Goal: Task Accomplishment & Management: Use online tool/utility

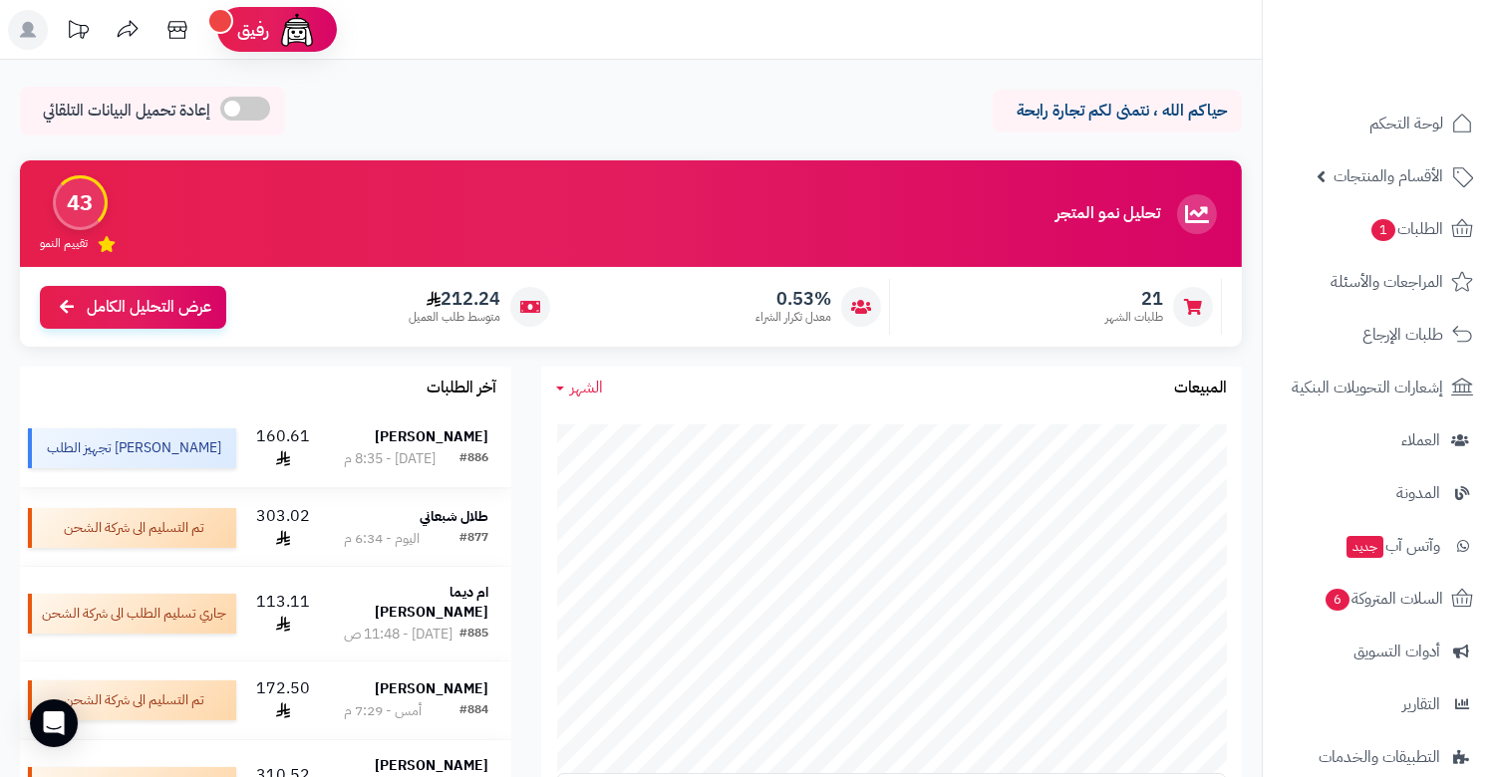
click at [380, 451] on div "[DATE] - 8:35 م" at bounding box center [390, 460] width 92 height 20
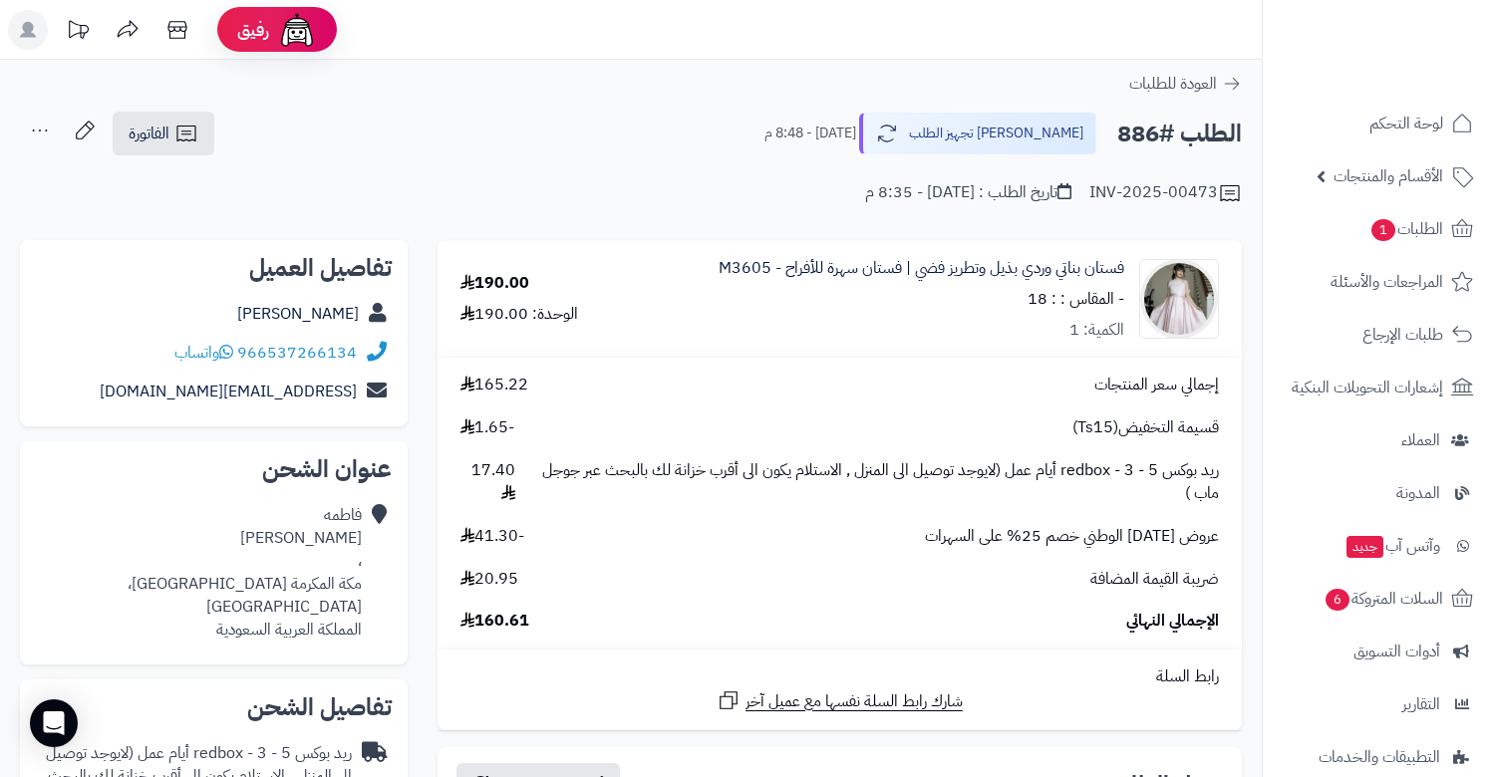
scroll to position [443, 0]
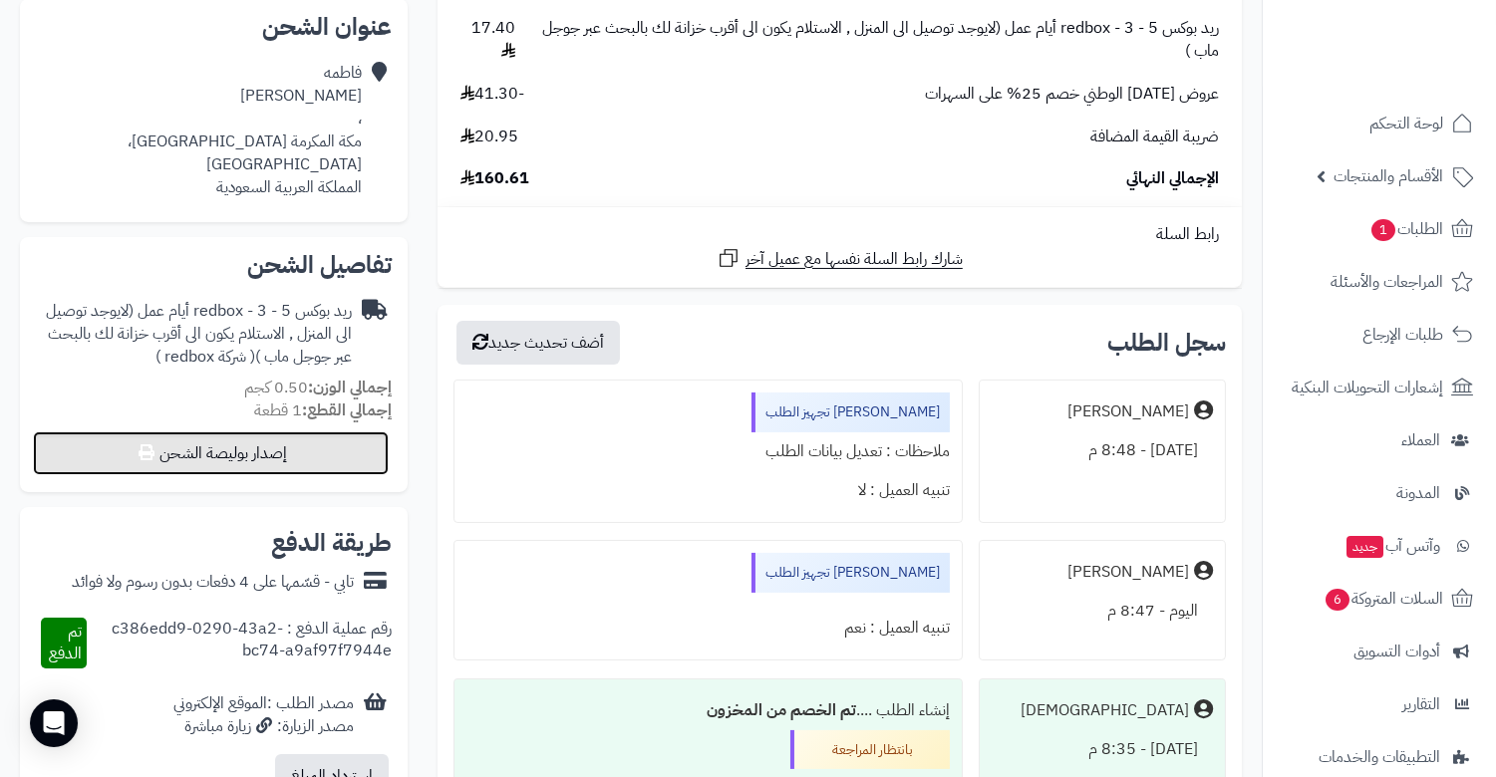
click at [317, 432] on button "إصدار بوليصة الشحن" at bounding box center [211, 454] width 356 height 44
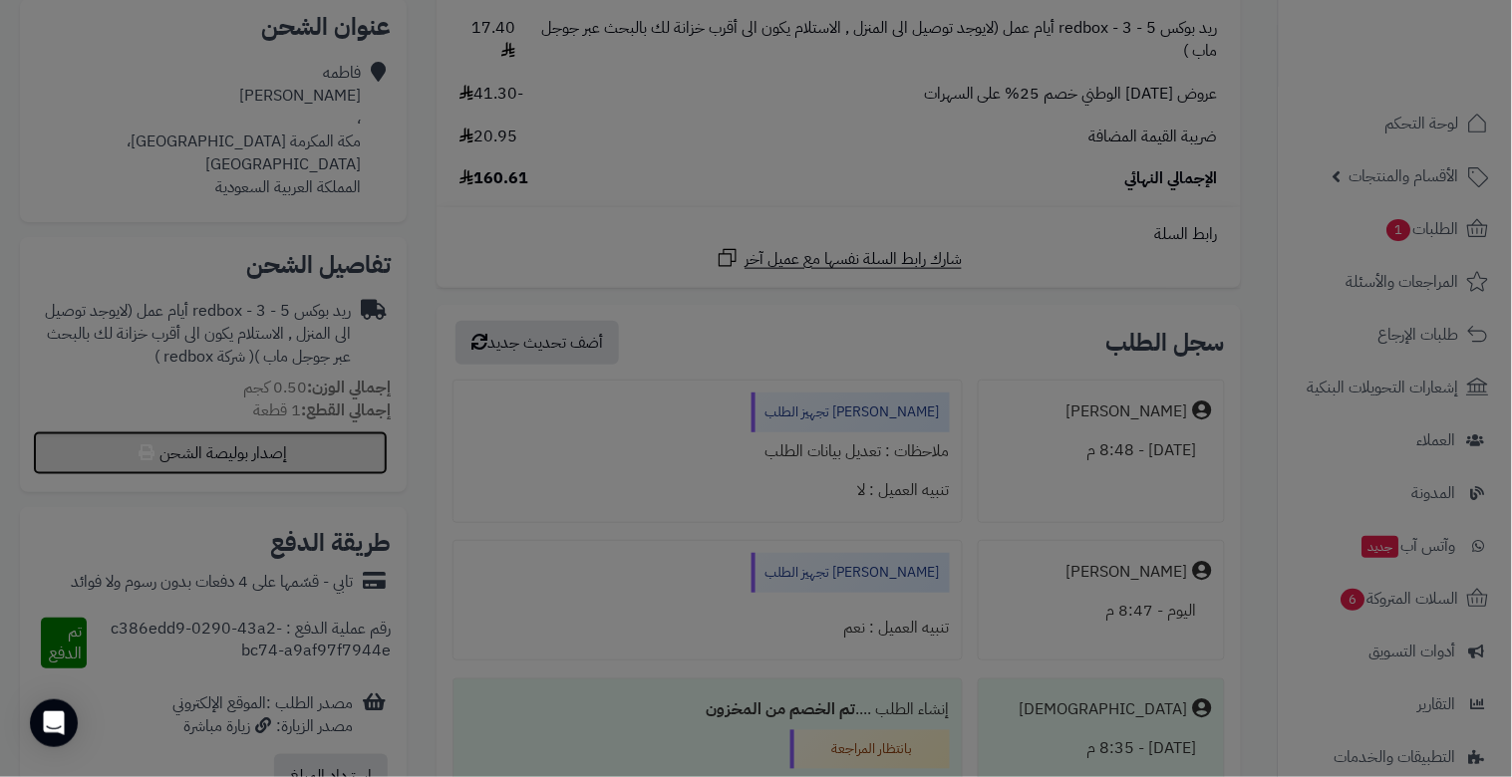
select select "******"
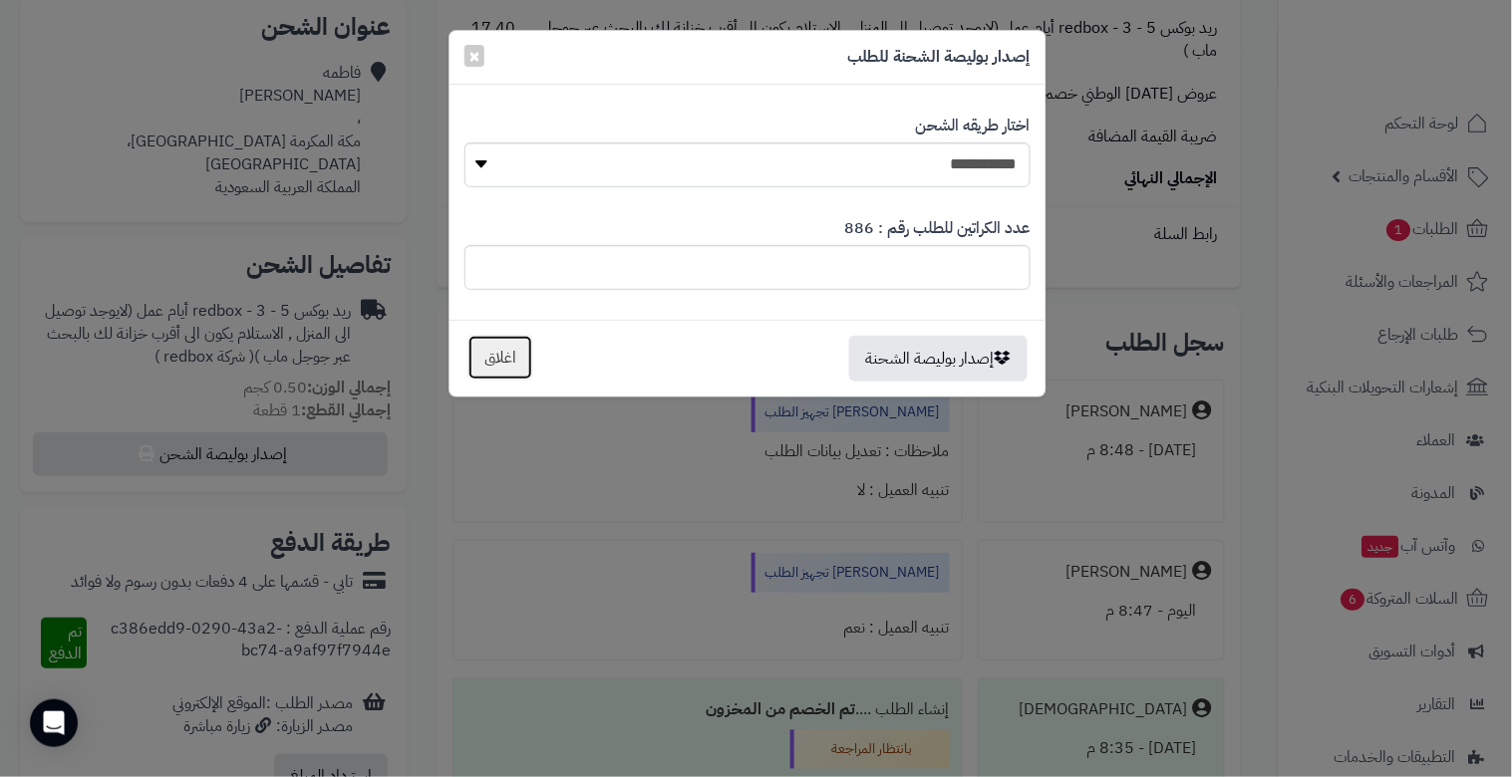
click at [495, 355] on button "اغلاق" at bounding box center [500, 358] width 66 height 46
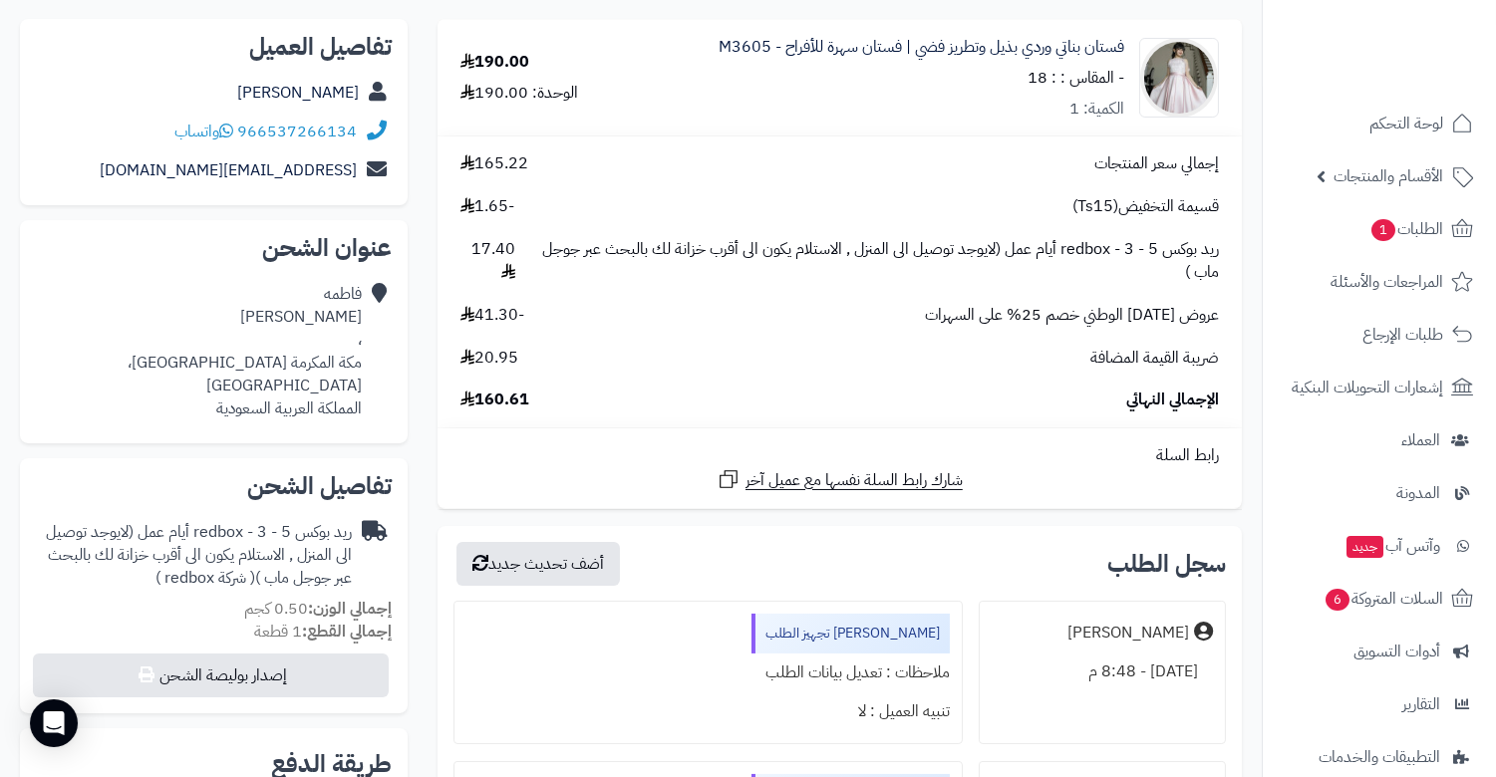
scroll to position [295, 0]
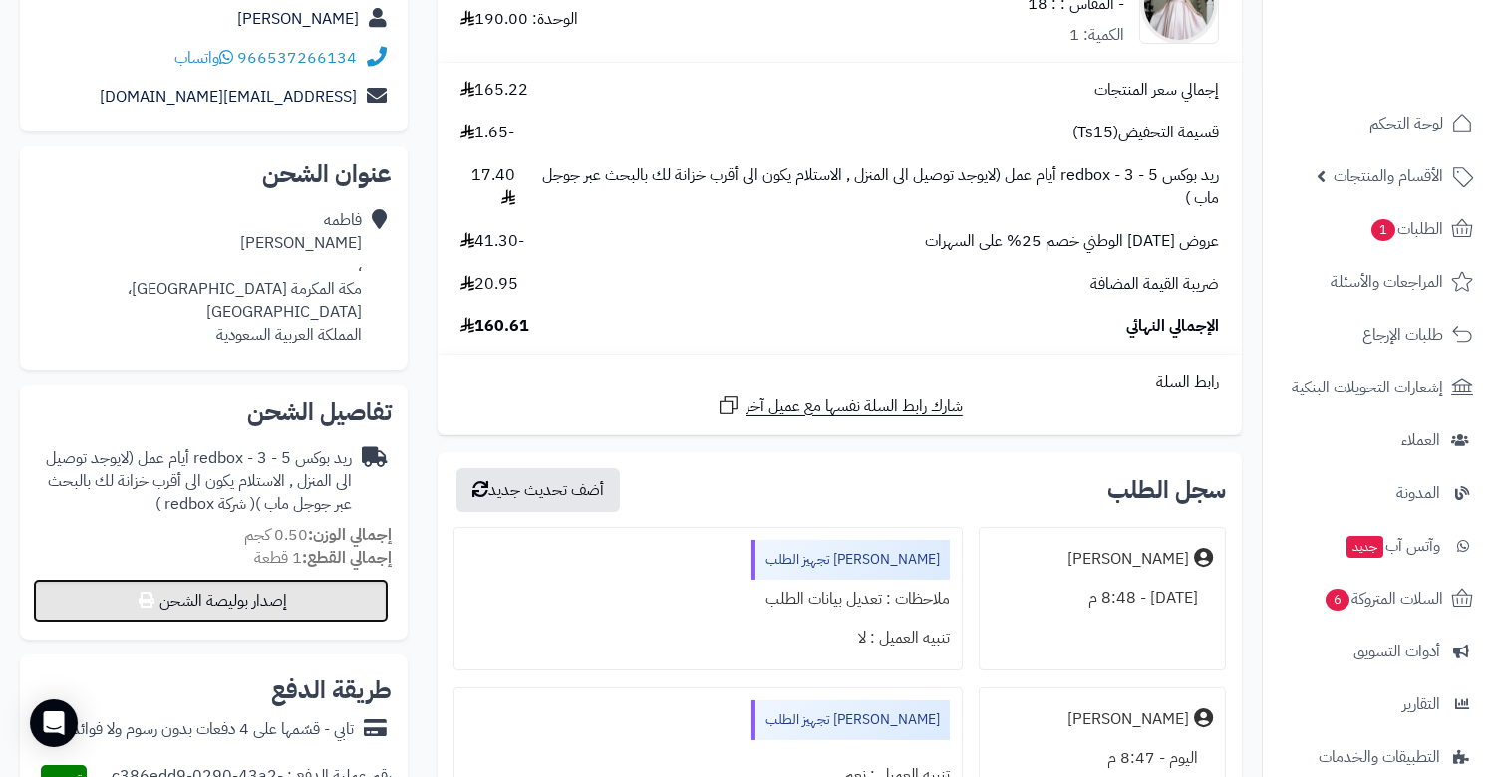
click at [320, 585] on button "إصدار بوليصة الشحن" at bounding box center [211, 601] width 356 height 44
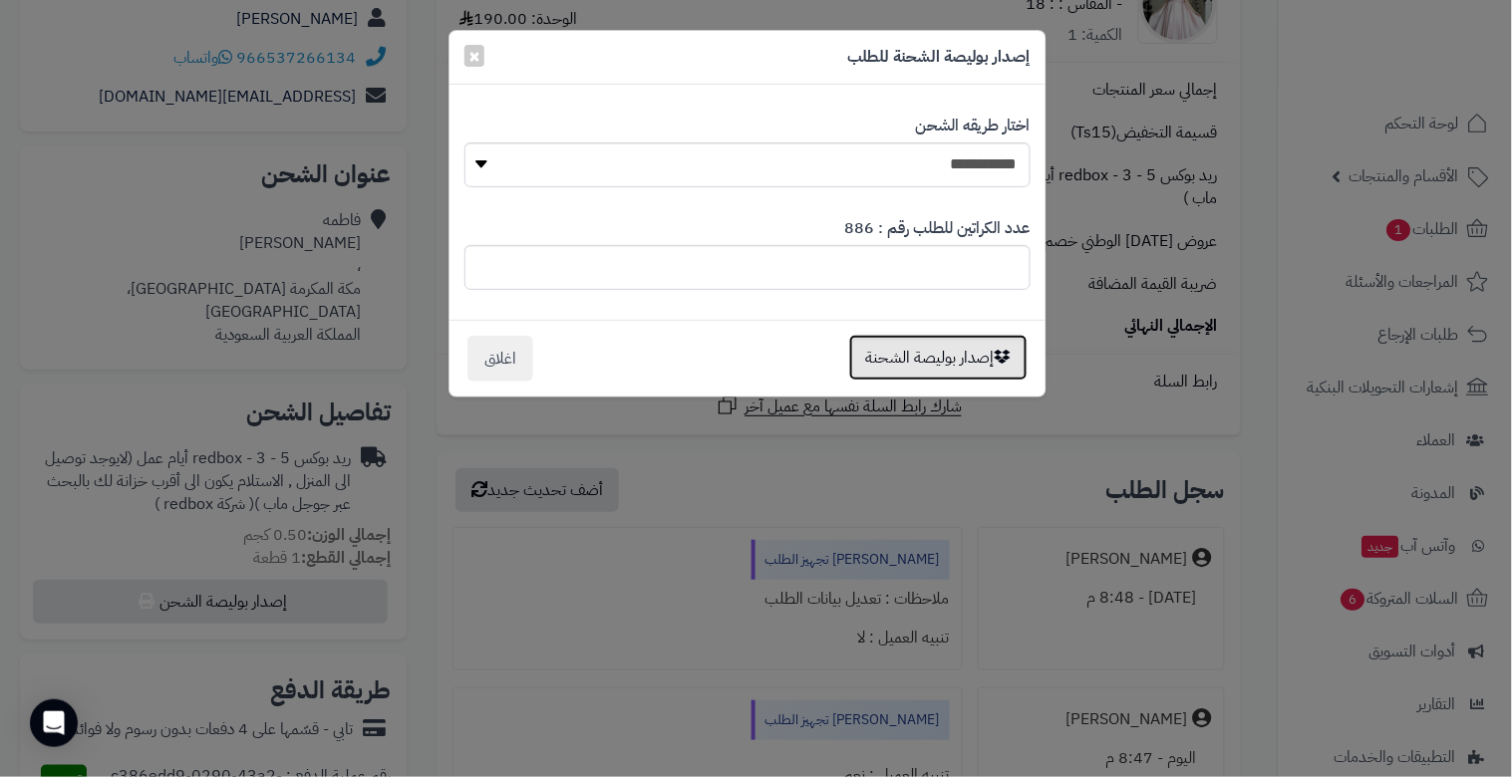
click at [958, 363] on button "إصدار بوليصة الشحنة" at bounding box center [938, 358] width 178 height 46
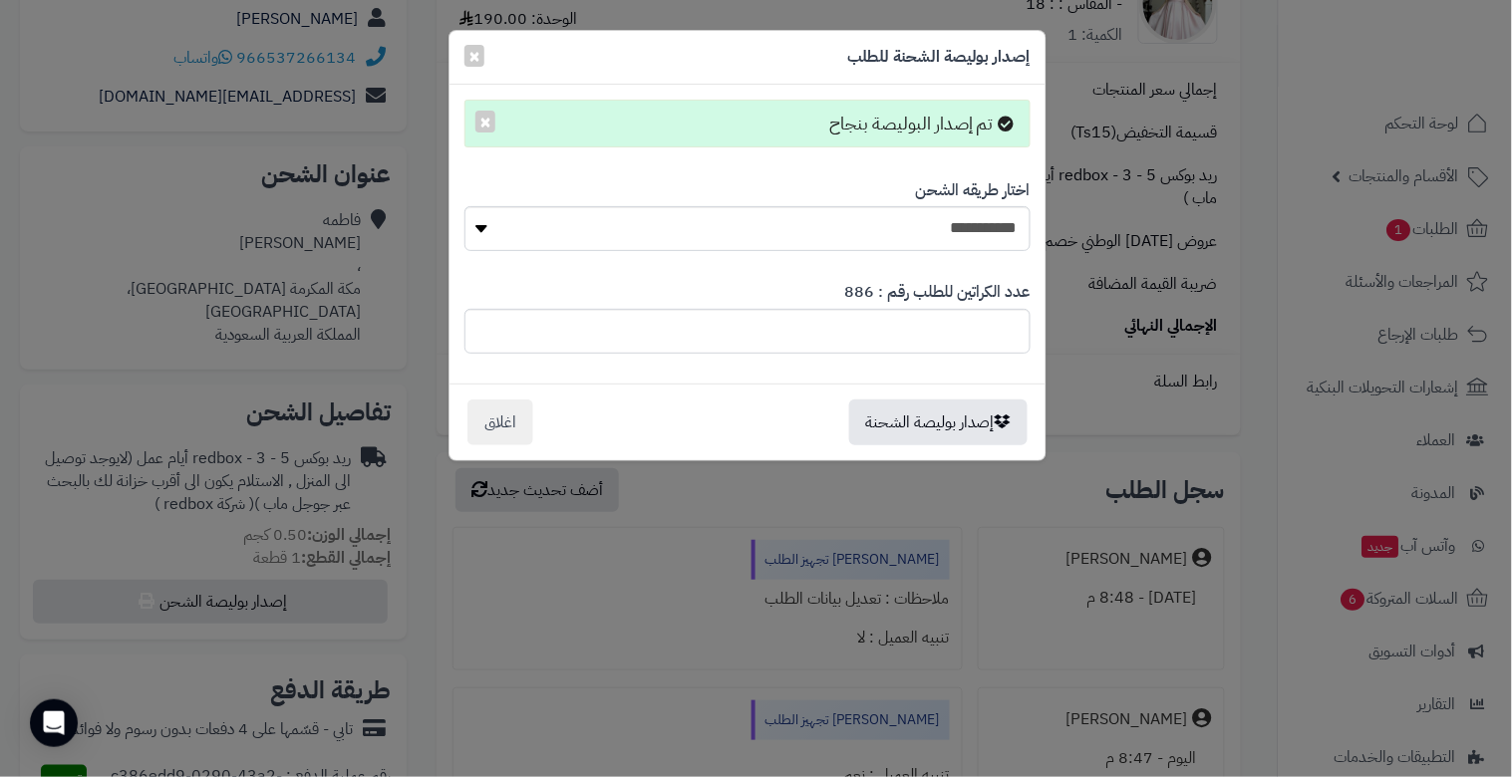
click at [768, 486] on div "**********" at bounding box center [756, 388] width 1512 height 777
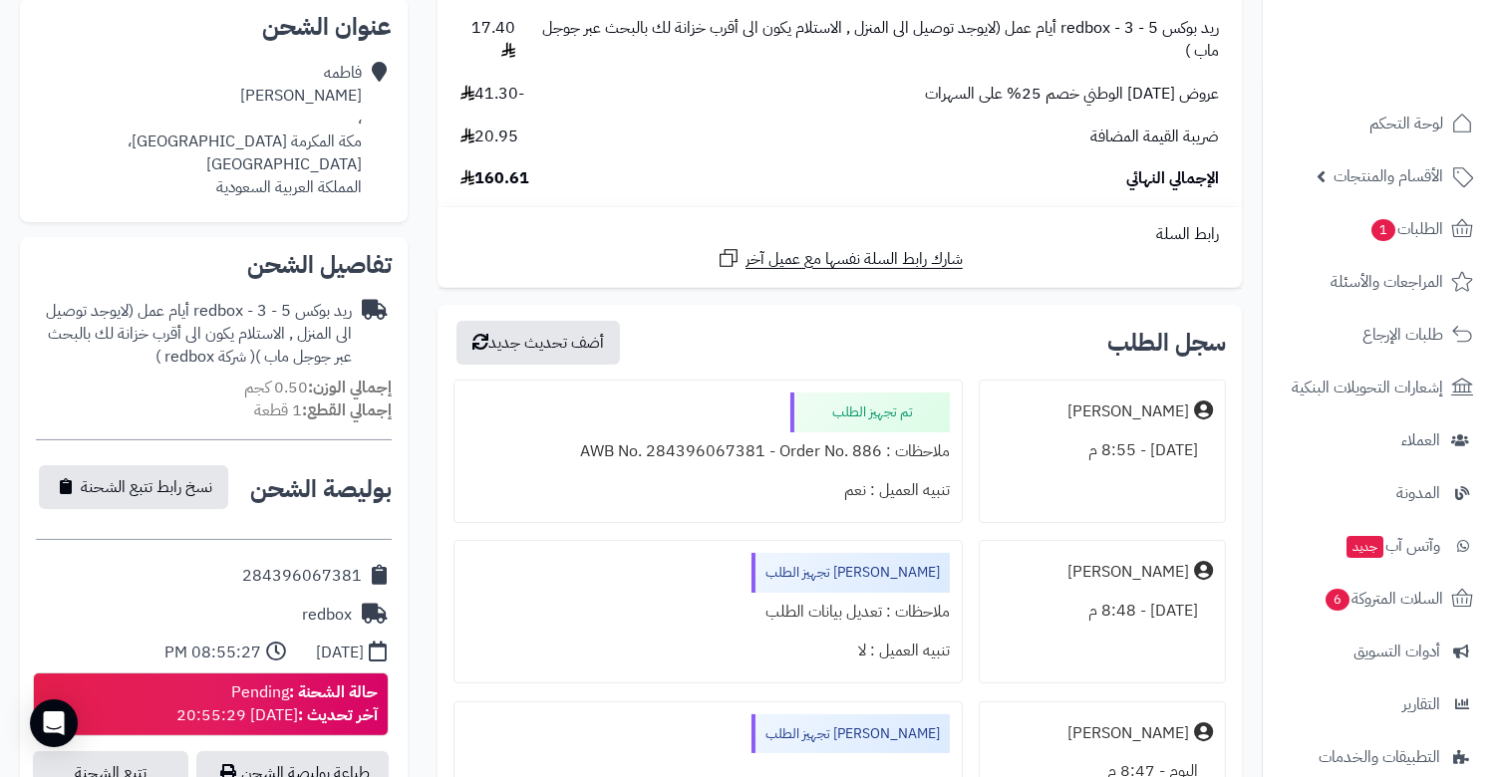
scroll to position [591, 0]
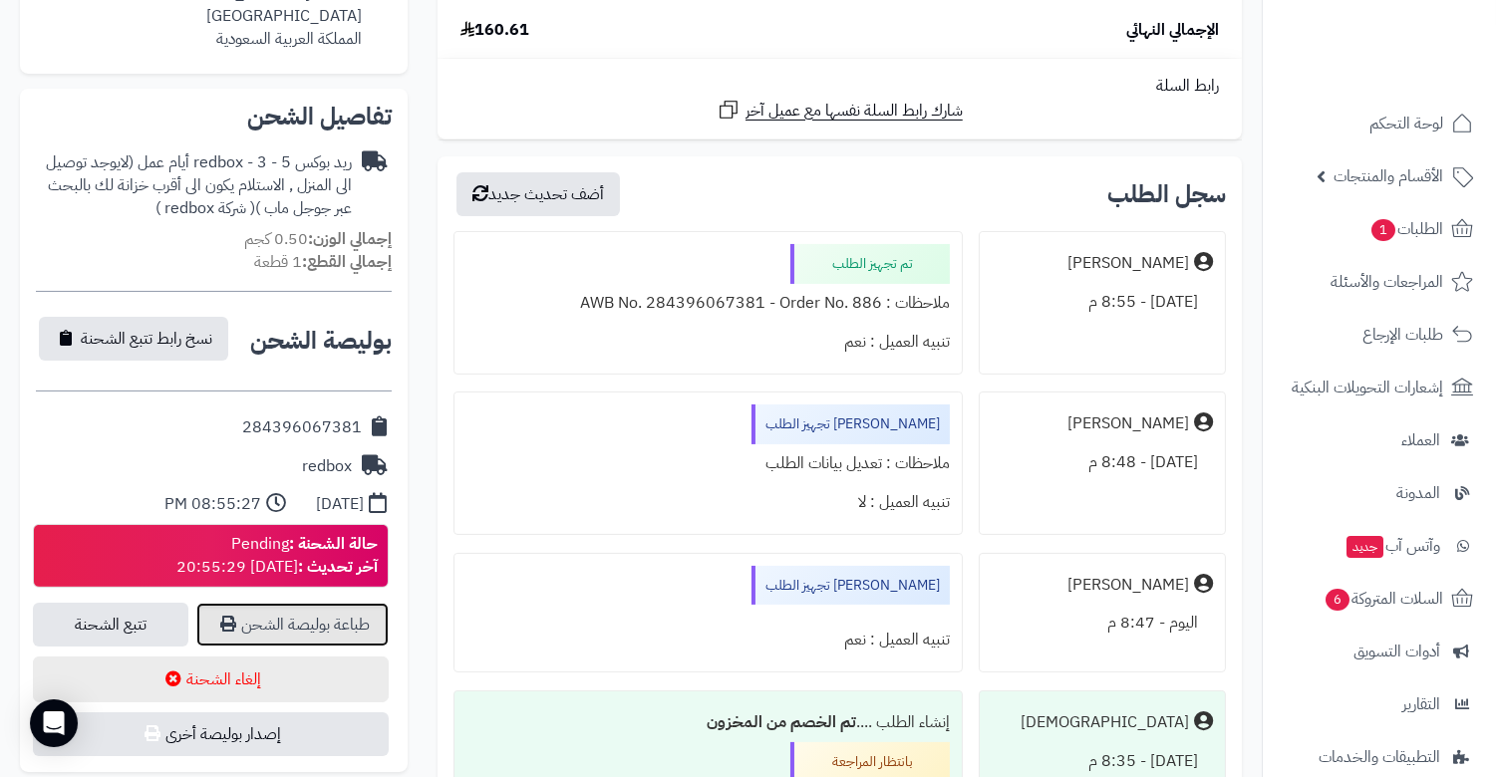
click at [319, 603] on link "طباعة بوليصة الشحن" at bounding box center [292, 625] width 192 height 44
